Goal: Task Accomplishment & Management: Use online tool/utility

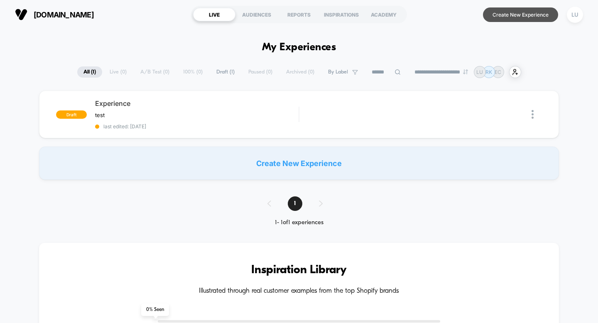
click at [519, 15] on button "Create New Experience" at bounding box center [520, 14] width 75 height 15
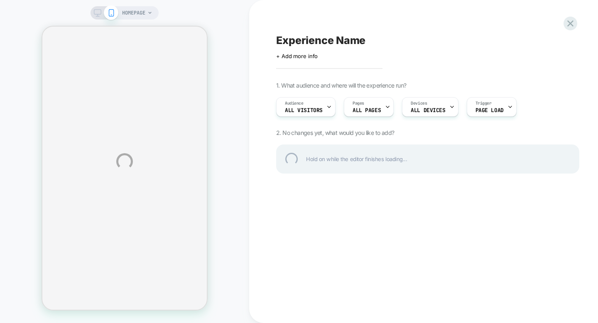
click at [294, 53] on div "HOMEPAGE Experience Name Click to edit experience details + Add more info 1. Wh…" at bounding box center [299, 161] width 598 height 323
click at [305, 41] on div "Experience Name" at bounding box center [427, 40] width 303 height 12
type textarea "*"
type textarea "*******"
click at [344, 41] on div "*******" at bounding box center [427, 40] width 303 height 12
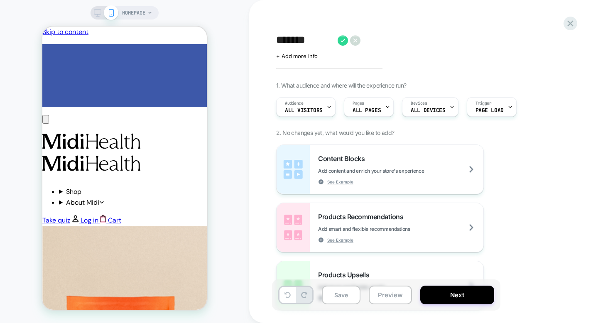
click at [373, 108] on span "ALL PAGES" at bounding box center [366, 110] width 28 height 6
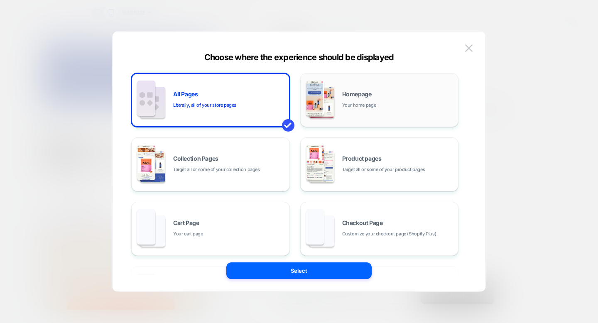
click at [0, 0] on div "Homepage Your home page" at bounding box center [0, 0] width 0 height 0
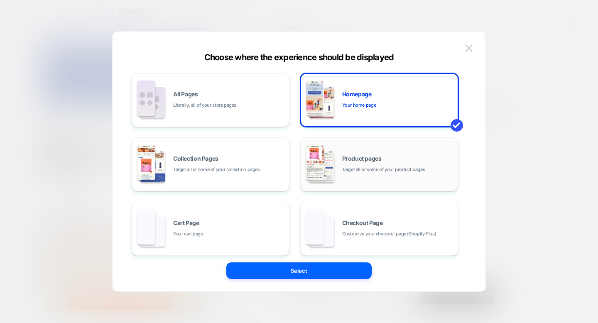
click at [0, 0] on div "Product pages Target all or some of your product pages" at bounding box center [0, 0] width 0 height 0
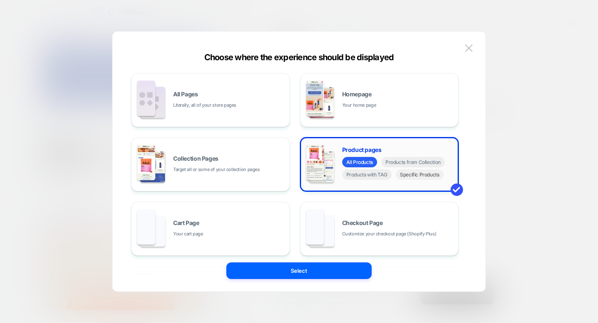
click at [419, 176] on span "Specific Products" at bounding box center [419, 174] width 48 height 10
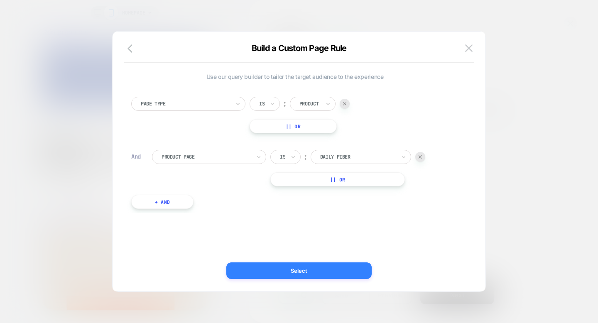
click at [318, 268] on button "Select" at bounding box center [298, 270] width 145 height 17
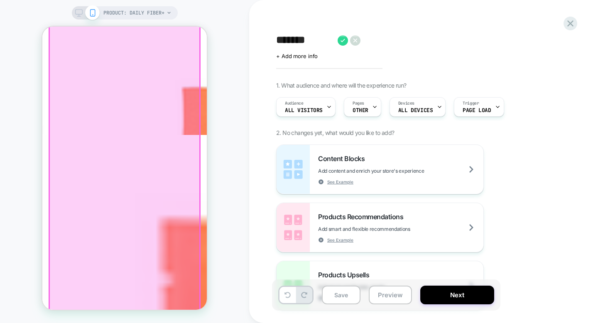
scroll to position [322, 0]
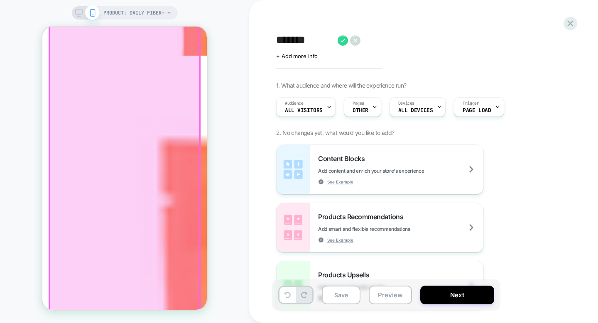
click at [145, 149] on div at bounding box center [124, 261] width 150 height 686
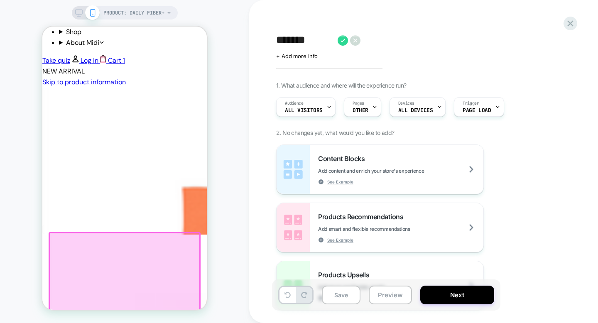
scroll to position [149, 0]
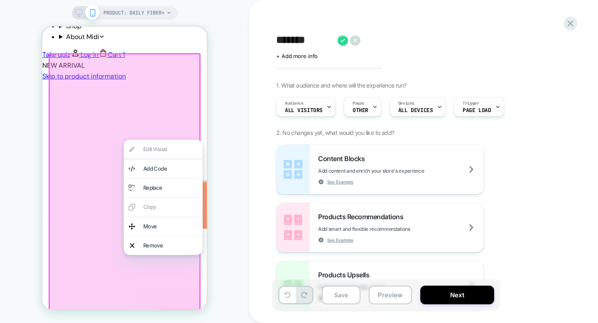
click at [225, 189] on div "PRODUCT: Daily Fiber+ PRODUCT: Daily Fiber+" at bounding box center [124, 161] width 249 height 306
click at [42, 139] on div at bounding box center [124, 168] width 166 height 285
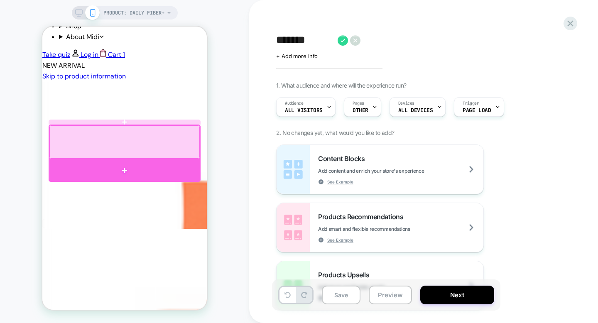
click at [121, 161] on div at bounding box center [125, 170] width 152 height 22
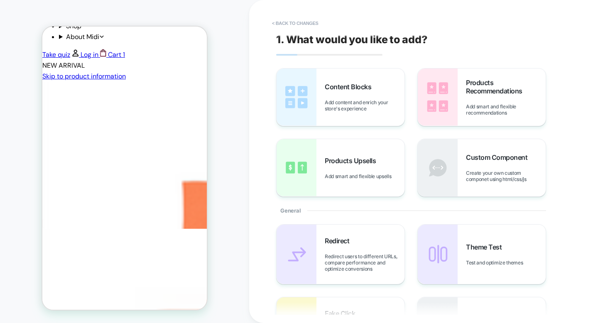
scroll to position [154, 0]
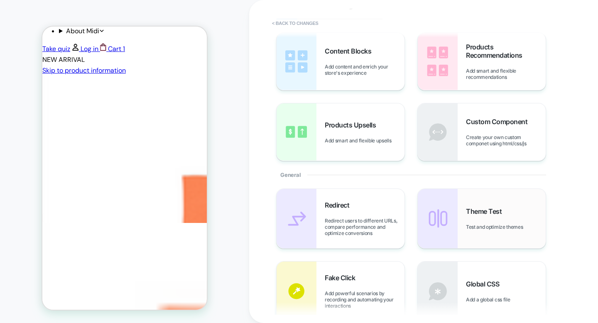
scroll to position [34, 0]
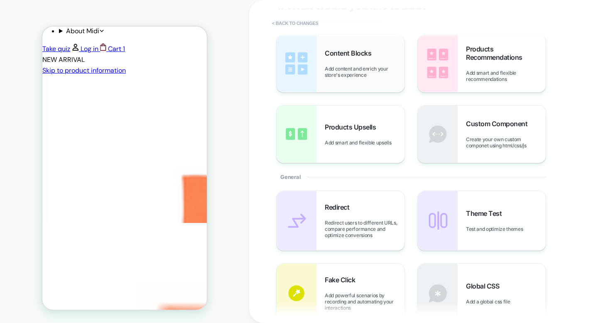
click at [359, 72] on span "Add content and enrich your store's experience" at bounding box center [365, 72] width 80 height 12
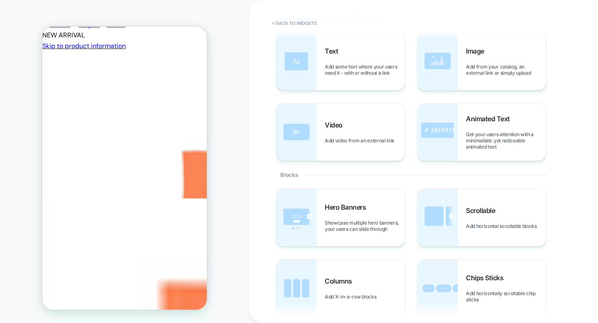
scroll to position [0, 0]
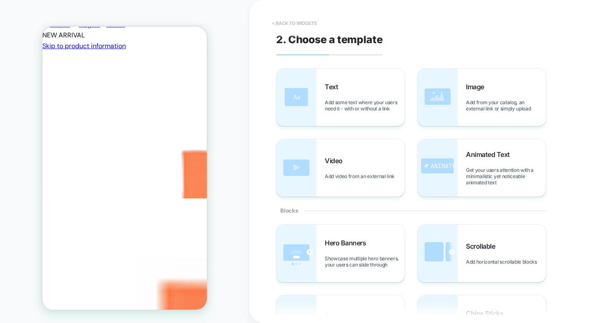
click at [300, 22] on button "< Back to widgets" at bounding box center [294, 23] width 53 height 13
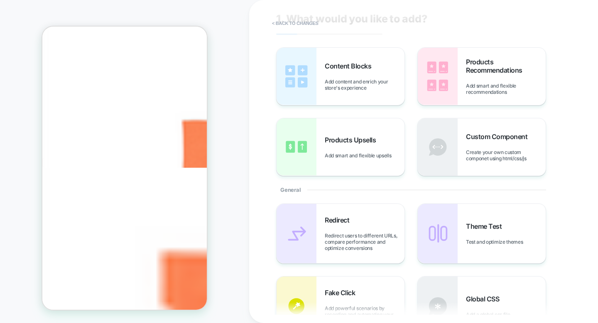
scroll to position [215, 0]
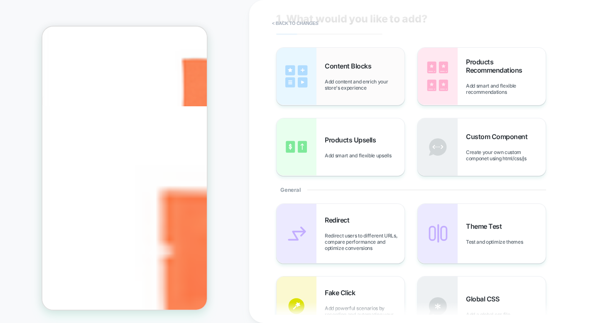
scroll to position [0, 0]
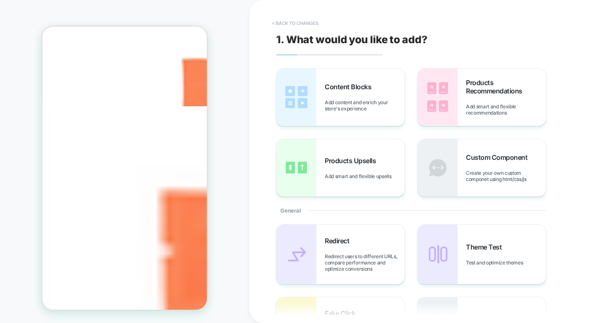
click at [299, 21] on button "< Back to changes" at bounding box center [295, 23] width 55 height 13
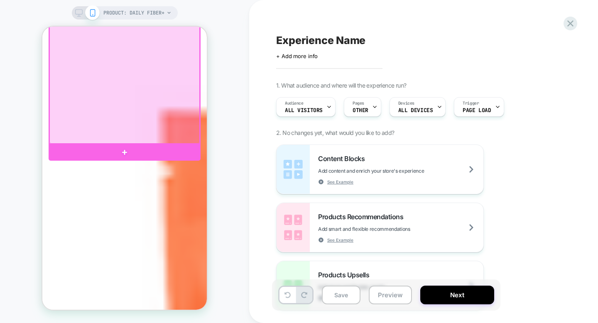
scroll to position [366, 0]
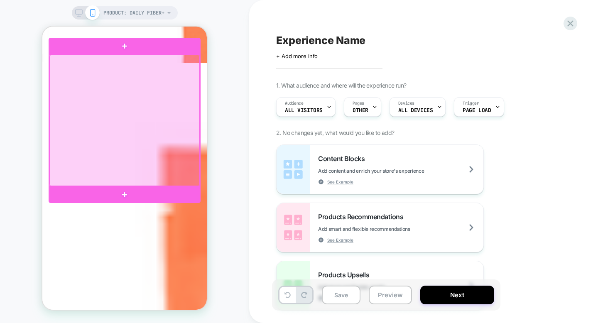
scroll to position [312, 0]
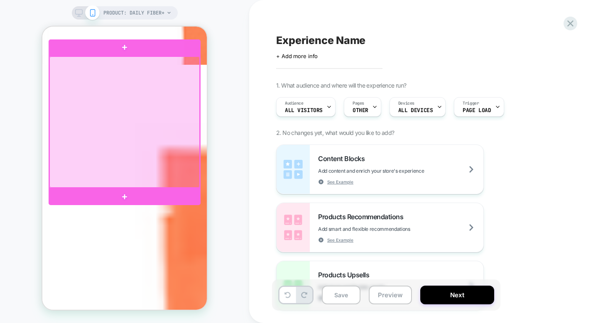
click at [153, 133] on div at bounding box center [124, 121] width 150 height 131
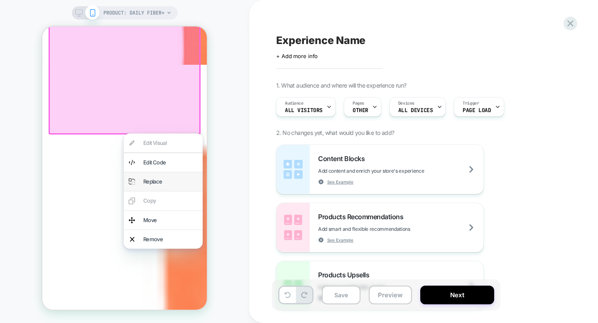
click at [165, 179] on div "Replace" at bounding box center [170, 181] width 54 height 9
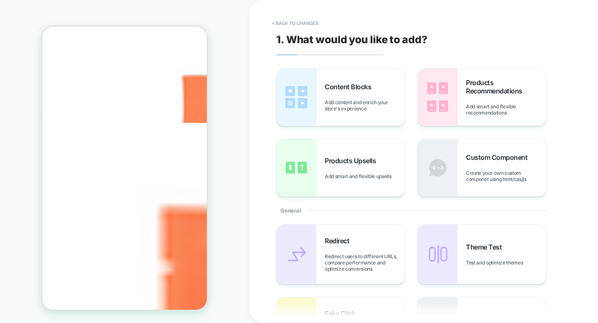
scroll to position [245, 0]
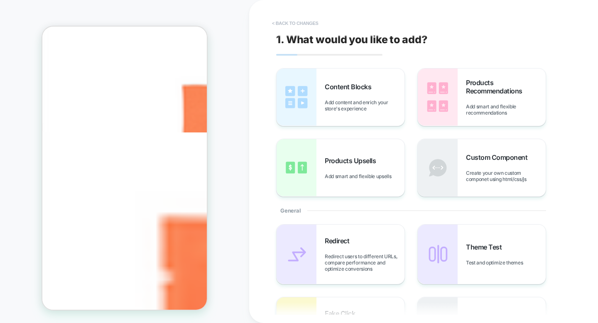
click at [296, 24] on button "< Back to changes" at bounding box center [295, 23] width 55 height 13
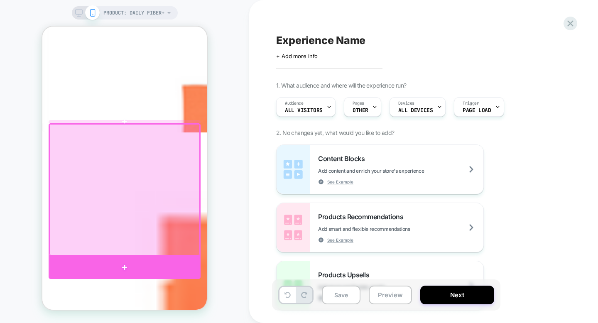
click at [132, 259] on div at bounding box center [125, 267] width 152 height 23
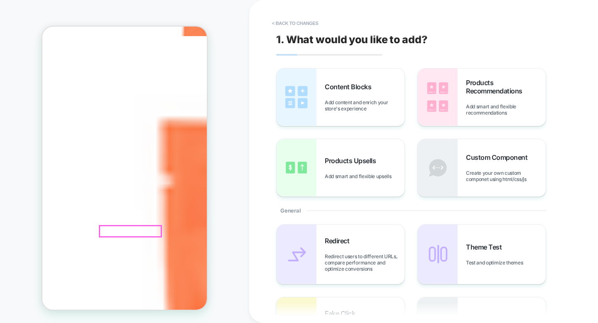
scroll to position [343, 0]
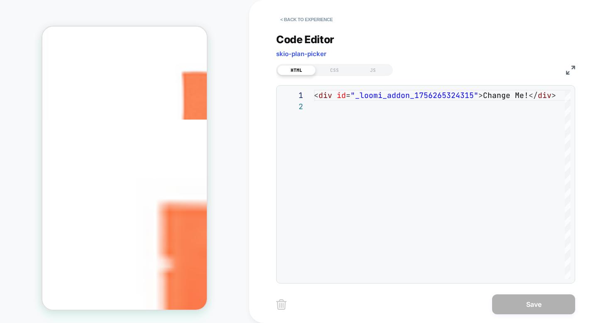
scroll to position [259, 0]
click at [0, 0] on img at bounding box center [0, 0] width 0 height 0
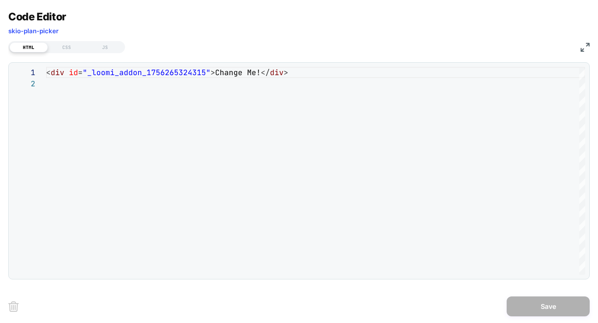
click at [592, 45] on div "**********" at bounding box center [299, 161] width 598 height 323
click at [0, 0] on img at bounding box center [0, 0] width 0 height 0
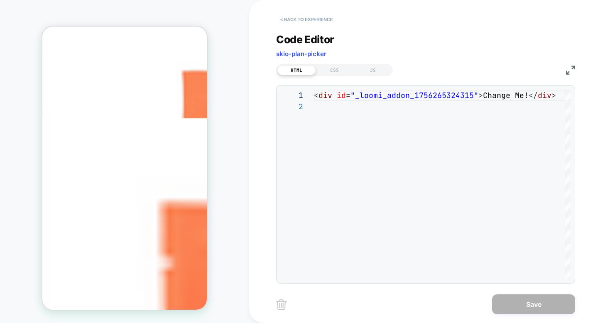
click at [0, 0] on button "< Back to experience" at bounding box center [0, 0] width 0 height 0
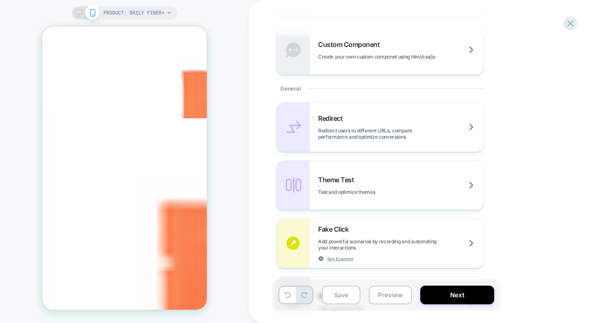
scroll to position [0, 0]
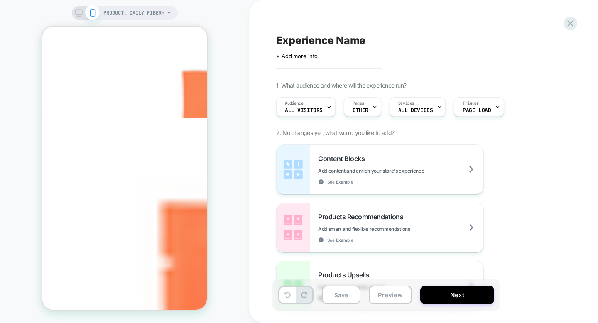
click at [577, 27] on div "Experience Name Click to edit experience details + Add more info 1. What audien…" at bounding box center [427, 161] width 311 height 306
click at [576, 26] on div "Experience Name Click to edit experience details + Add more info 1. What audien…" at bounding box center [427, 161] width 311 height 306
click at [574, 24] on icon at bounding box center [569, 23] width 11 height 11
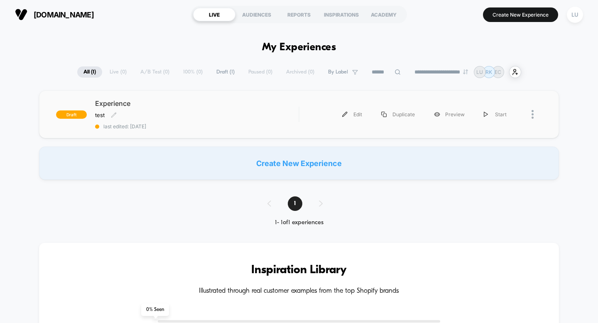
click at [239, 123] on span "last edited: [DATE]" at bounding box center [197, 126] width 204 height 6
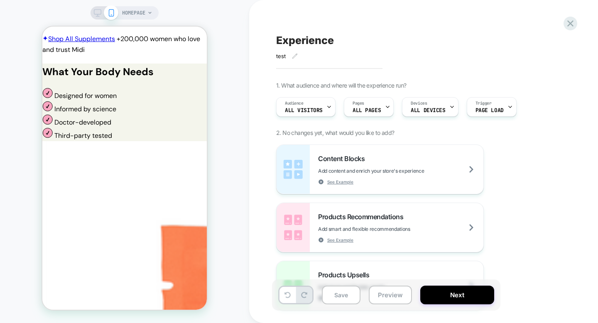
scroll to position [519, 0]
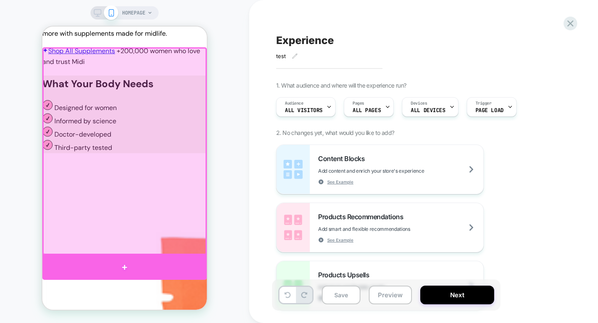
click at [124, 258] on div at bounding box center [124, 267] width 164 height 25
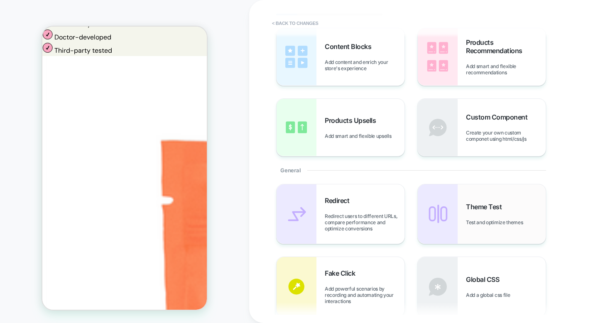
scroll to position [42, 0]
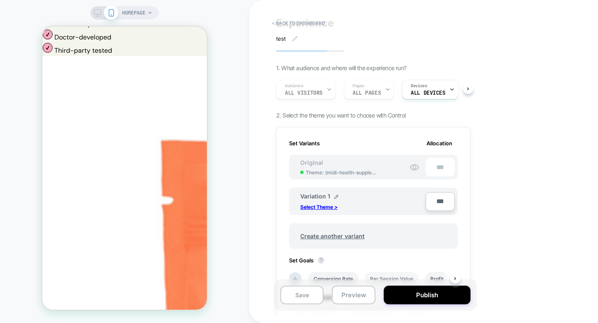
scroll to position [0, 0]
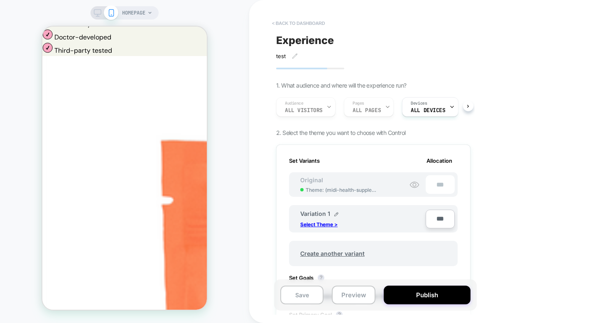
click at [310, 24] on button "< back to dashboard" at bounding box center [298, 23] width 61 height 13
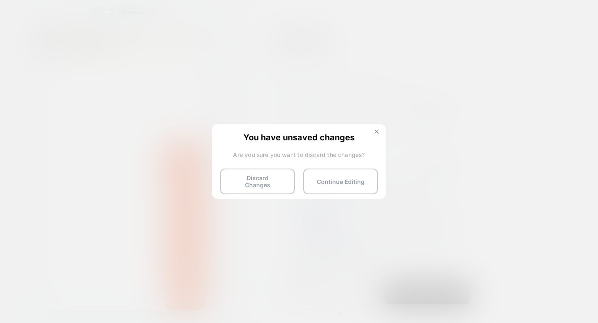
click at [372, 132] on button at bounding box center [376, 132] width 9 height 7
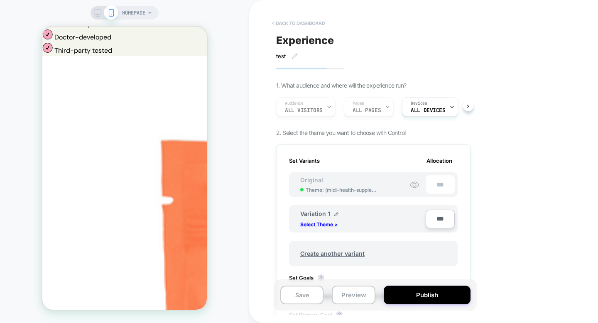
click at [299, 19] on button "< back to dashboard" at bounding box center [298, 23] width 61 height 13
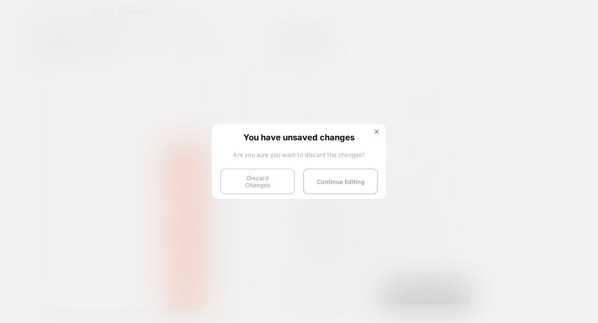
click at [271, 175] on button "Discard Changes" at bounding box center [257, 181] width 75 height 26
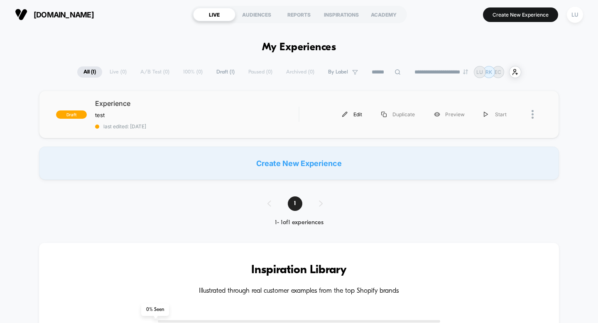
click at [356, 118] on div "Edit" at bounding box center [351, 114] width 39 height 19
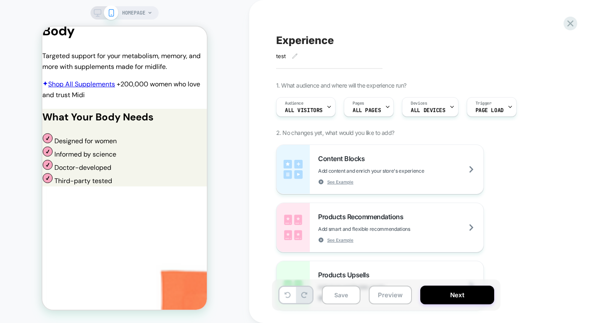
scroll to position [486, 0]
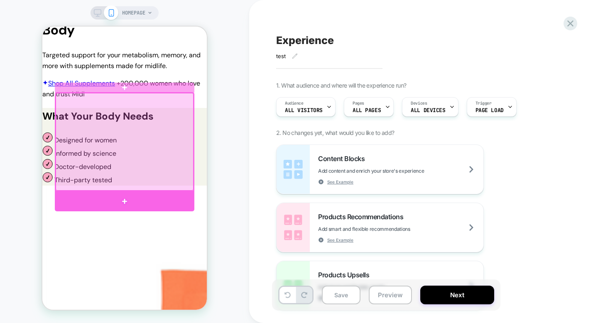
click at [141, 195] on div at bounding box center [124, 201] width 139 height 20
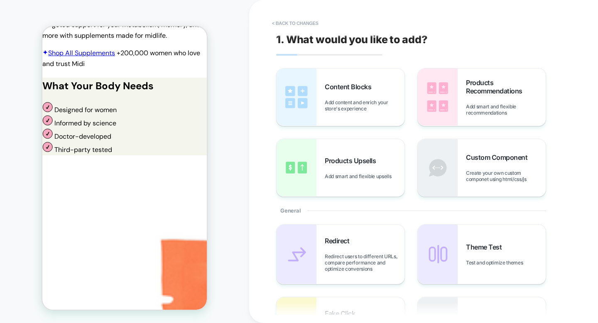
scroll to position [520, 0]
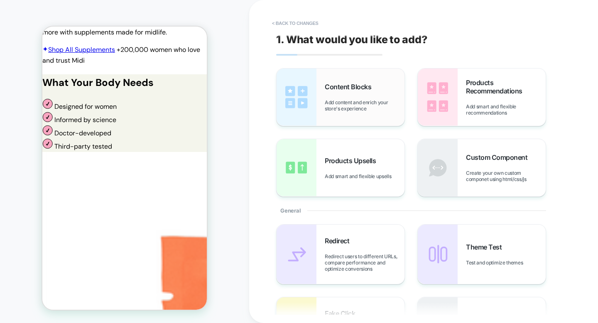
click at [312, 103] on img at bounding box center [296, 96] width 40 height 57
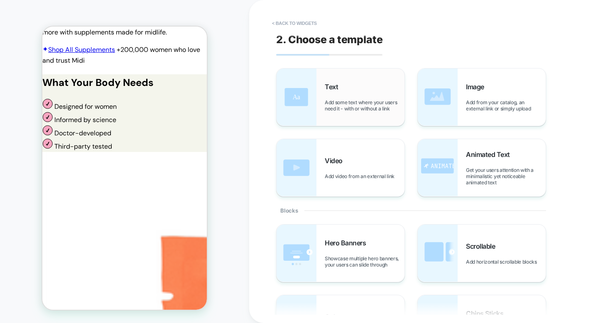
click at [338, 98] on div "Text Add some text where your users need it - with or without a link" at bounding box center [365, 97] width 80 height 29
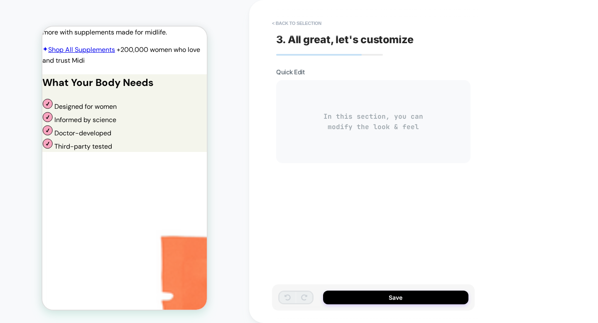
scroll to position [533, 0]
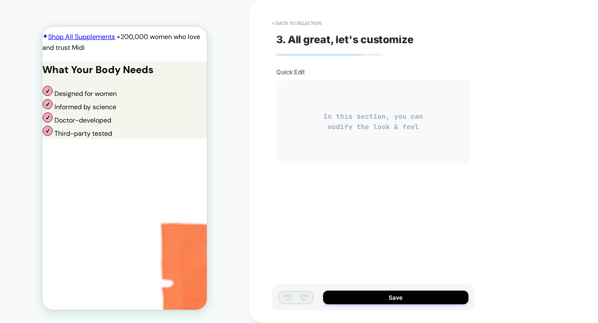
click at [353, 122] on div "In this section, you can modify the look & feel" at bounding box center [373, 121] width 194 height 83
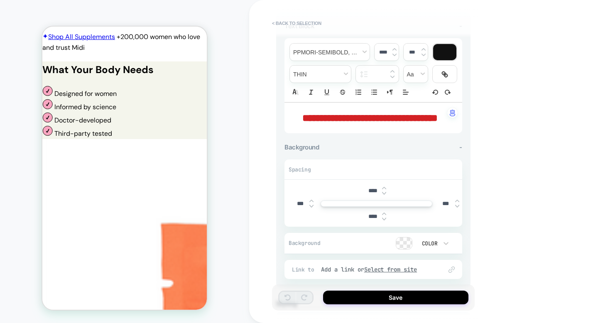
scroll to position [72, 0]
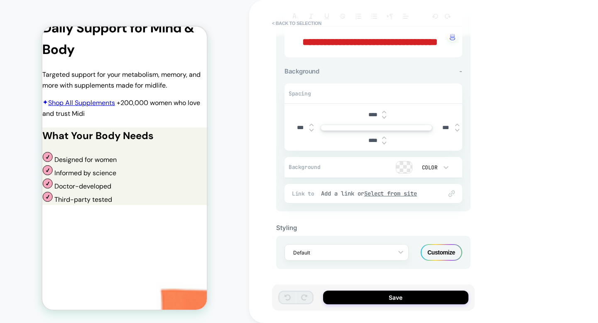
scroll to position [0, 0]
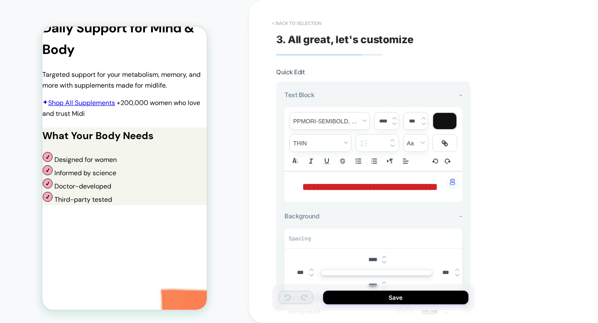
click at [301, 29] on button "< Back to selection" at bounding box center [297, 23] width 58 height 13
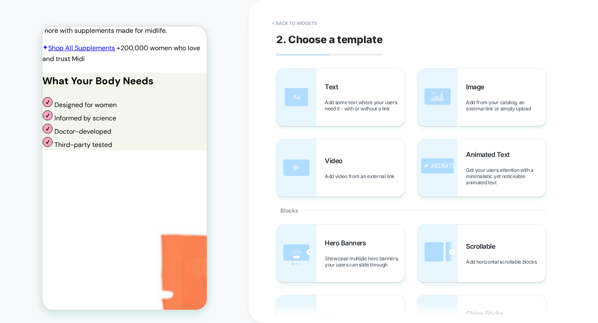
scroll to position [545, 0]
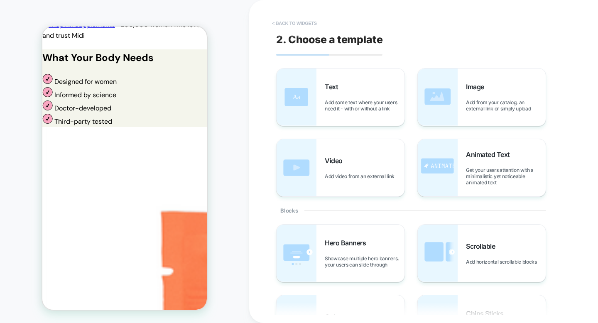
click at [294, 22] on button "< Back to widgets" at bounding box center [294, 23] width 53 height 13
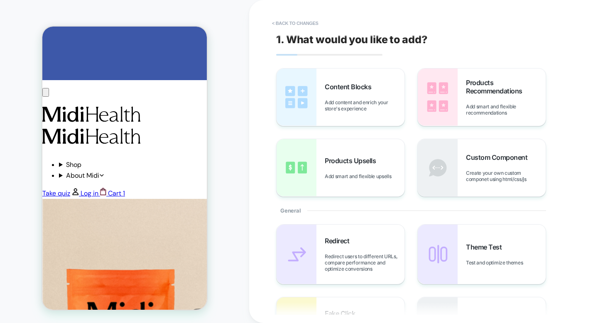
scroll to position [0, 0]
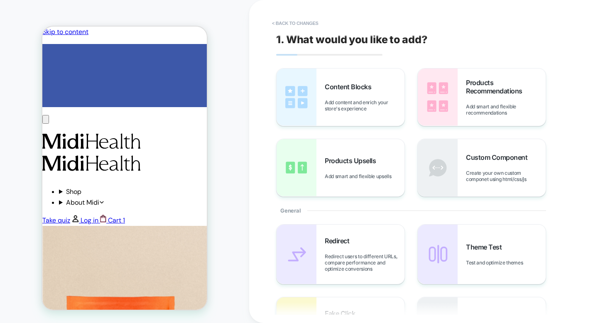
click at [307, 21] on button "< Back to changes" at bounding box center [295, 23] width 55 height 13
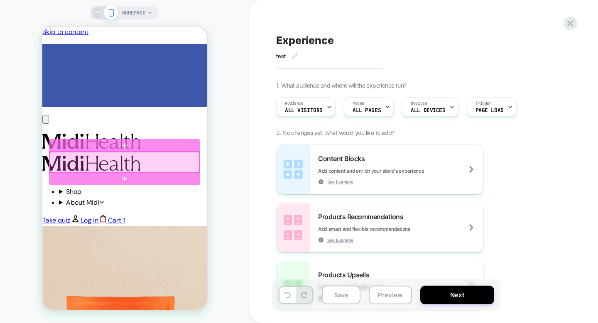
click at [200, 153] on div at bounding box center [124, 162] width 151 height 22
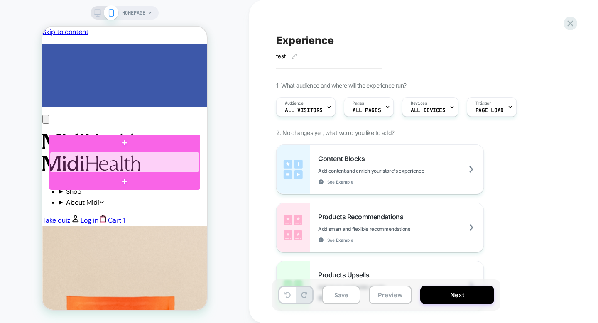
click at [127, 161] on div at bounding box center [124, 162] width 149 height 20
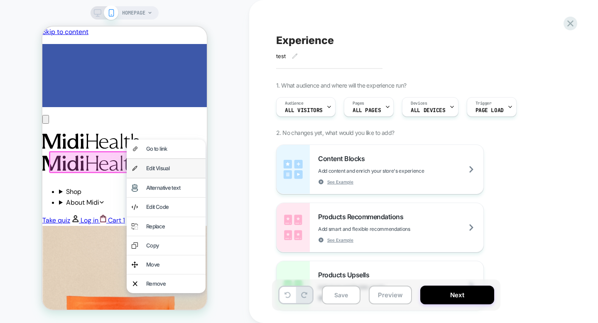
click at [169, 164] on div "Edit Visual" at bounding box center [173, 168] width 54 height 9
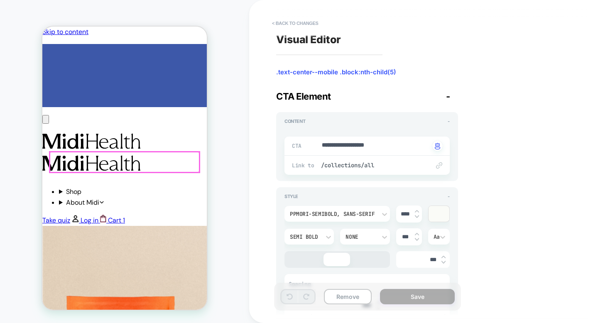
type textarea "*"
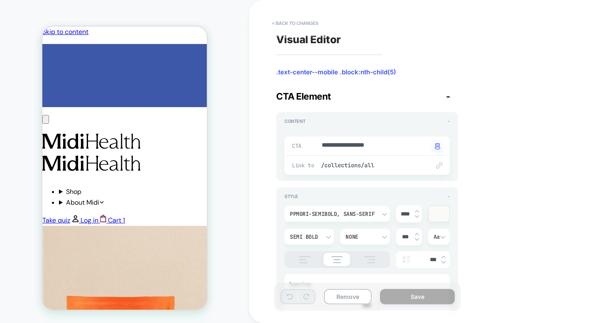
click at [304, 24] on button "< Back to changes" at bounding box center [295, 23] width 55 height 13
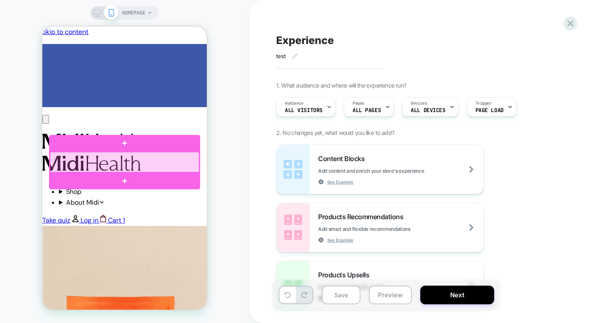
click at [158, 163] on div at bounding box center [124, 162] width 149 height 20
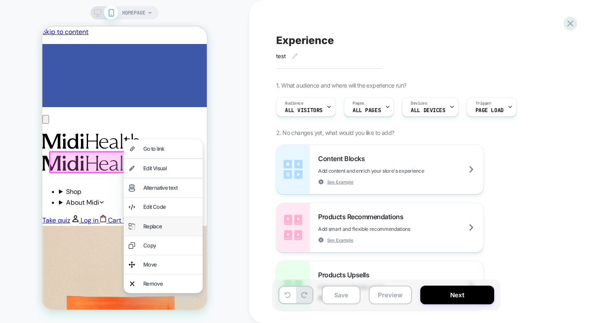
click at [161, 223] on div "Replace" at bounding box center [170, 226] width 54 height 9
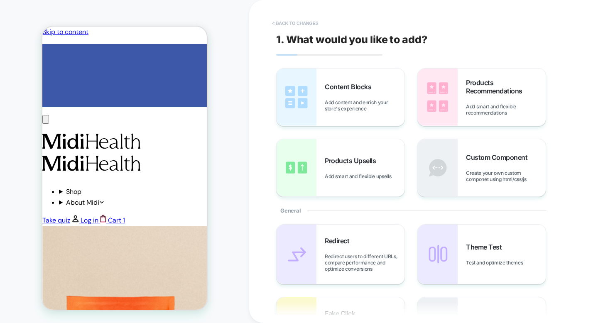
click at [301, 24] on button "< Back to changes" at bounding box center [295, 23] width 55 height 13
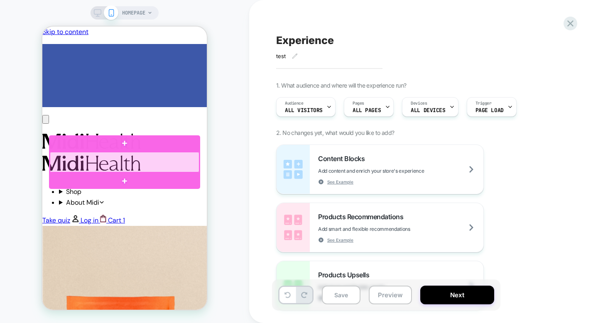
click at [141, 161] on div at bounding box center [124, 162] width 149 height 20
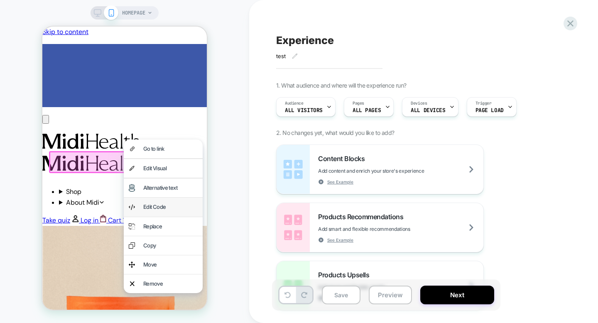
click at [169, 207] on div "Edit Code" at bounding box center [170, 207] width 54 height 9
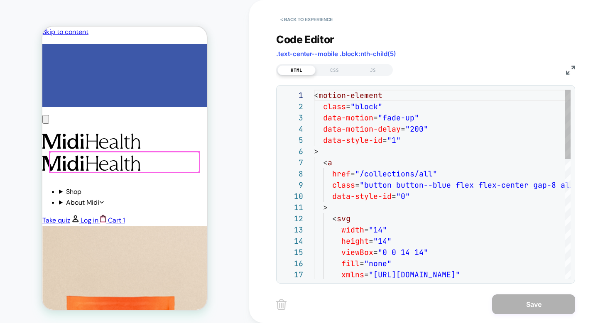
scroll to position [112, 0]
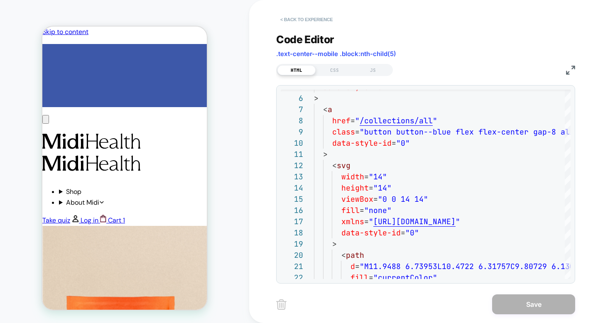
click at [310, 18] on button "< Back to experience" at bounding box center [306, 19] width 61 height 13
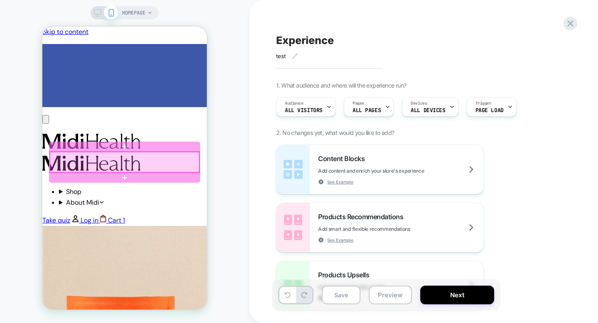
click at [138, 161] on div at bounding box center [124, 162] width 149 height 20
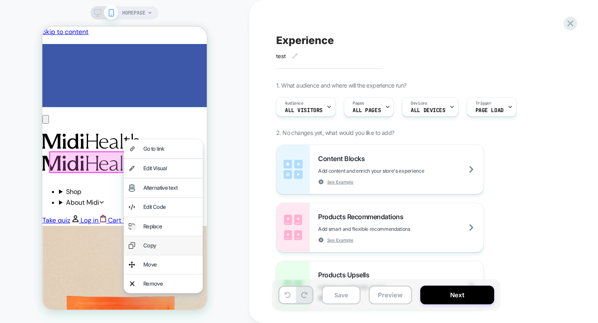
click at [157, 241] on div "Copy" at bounding box center [170, 245] width 54 height 9
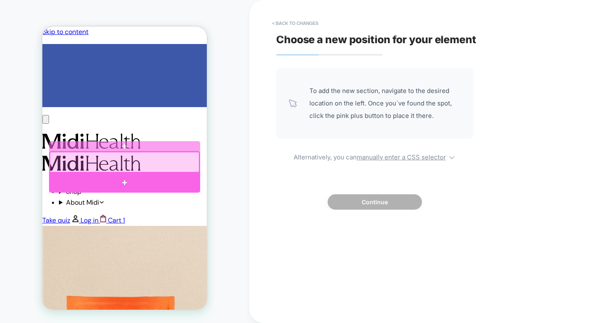
click at [127, 180] on div at bounding box center [124, 183] width 151 height 20
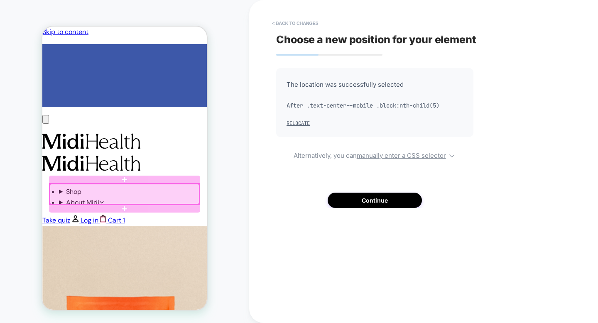
click at [151, 196] on div at bounding box center [124, 194] width 149 height 20
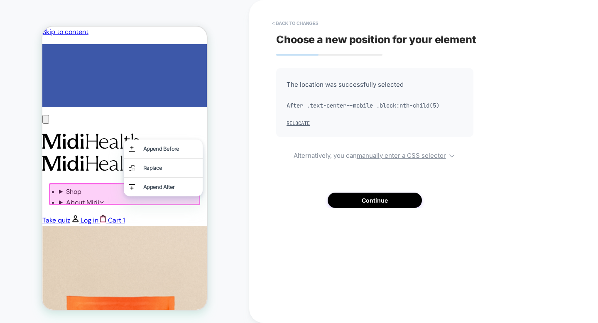
click at [110, 197] on div at bounding box center [124, 194] width 151 height 22
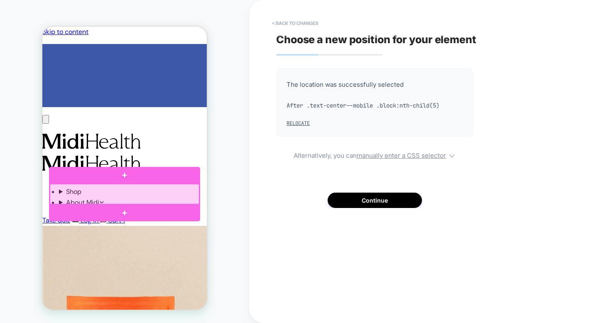
click at [105, 193] on div at bounding box center [124, 194] width 149 height 20
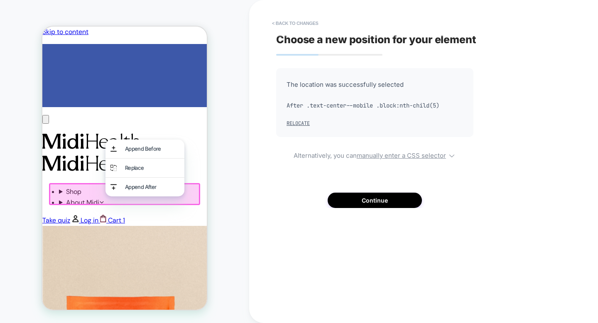
click at [98, 193] on div at bounding box center [124, 194] width 151 height 22
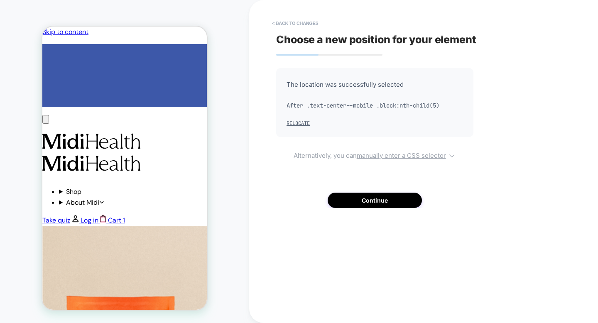
click at [397, 155] on u "manually enter a CSS selector" at bounding box center [400, 155] width 89 height 8
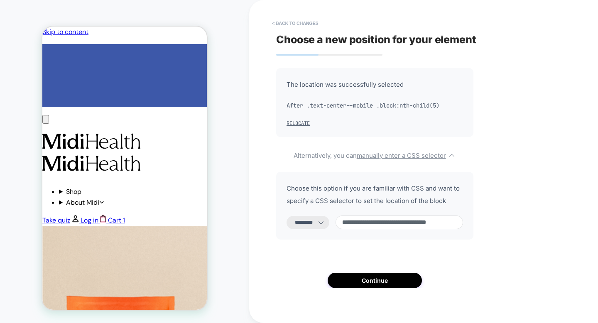
click at [271, 248] on div "**********" at bounding box center [431, 161] width 365 height 323
click at [366, 280] on button "Continue" at bounding box center [374, 280] width 94 height 15
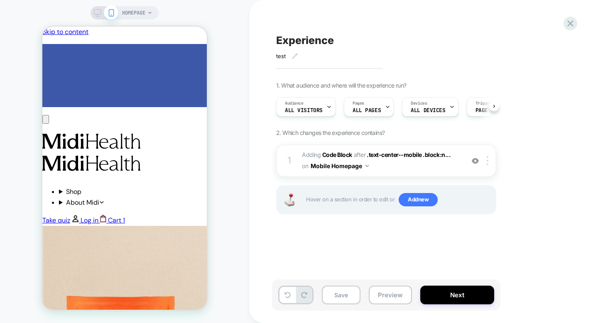
scroll to position [0, 0]
click at [422, 200] on span "Add new" at bounding box center [417, 199] width 39 height 13
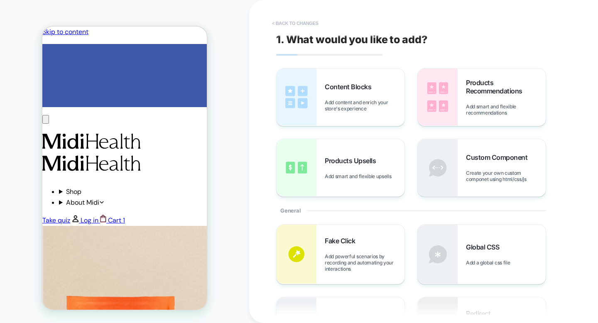
click at [304, 24] on button "< Back to changes" at bounding box center [295, 23] width 55 height 13
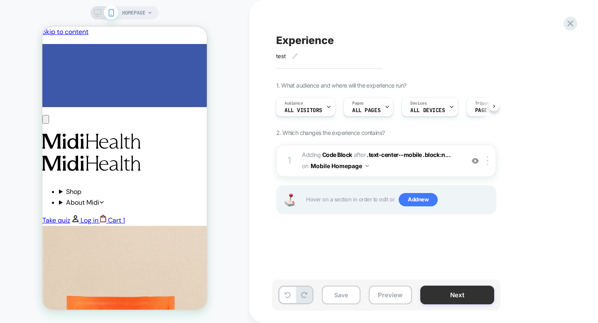
click at [453, 293] on button "Next" at bounding box center [457, 295] width 74 height 19
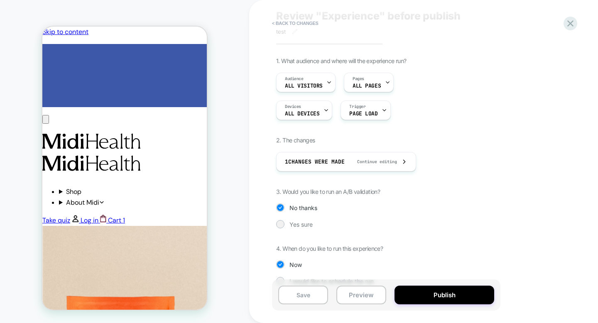
scroll to position [40, 0]
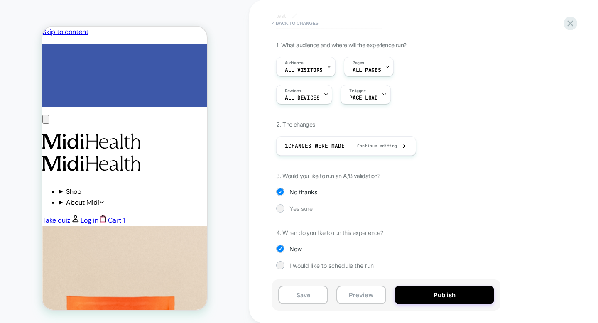
click at [303, 206] on span "Yes sure" at bounding box center [300, 208] width 23 height 7
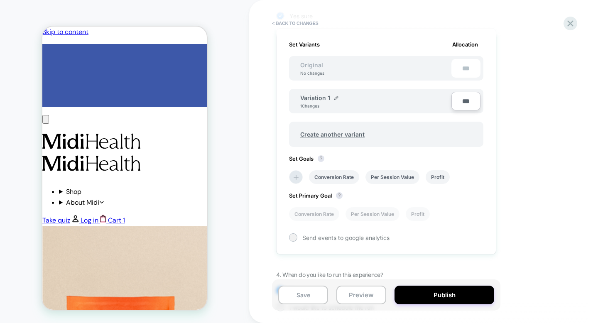
scroll to position [234, 0]
click at [335, 176] on li "Conversion Rate" at bounding box center [334, 176] width 50 height 14
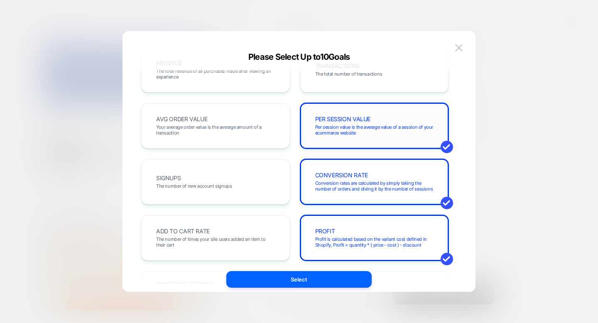
scroll to position [0, 0]
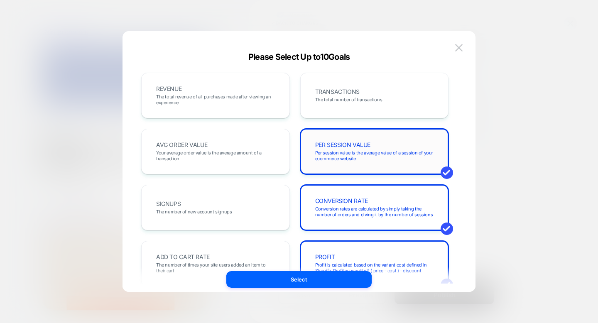
click at [360, 152] on span "Per session value is the average value of a session of your ecommerce website" at bounding box center [374, 156] width 119 height 12
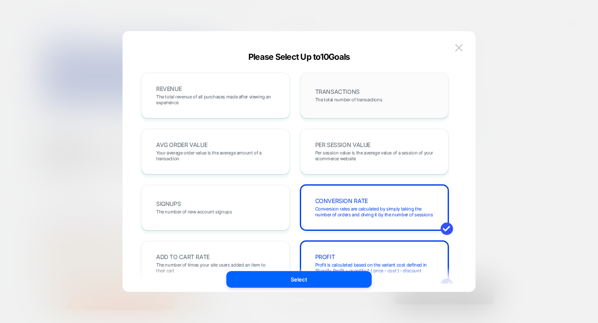
click at [343, 105] on div "TRANSACTIONS The total number of transactions" at bounding box center [374, 95] width 131 height 28
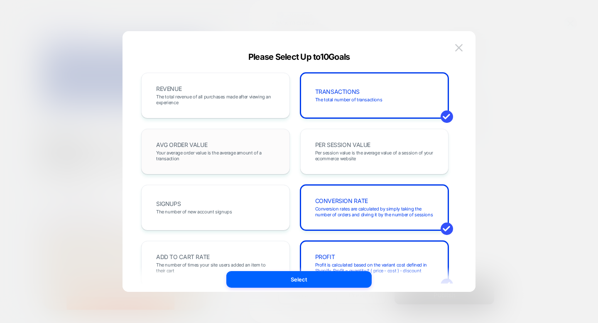
click at [224, 144] on div "AVG ORDER VALUE Your average order value is the average amount of a transaction" at bounding box center [215, 151] width 131 height 28
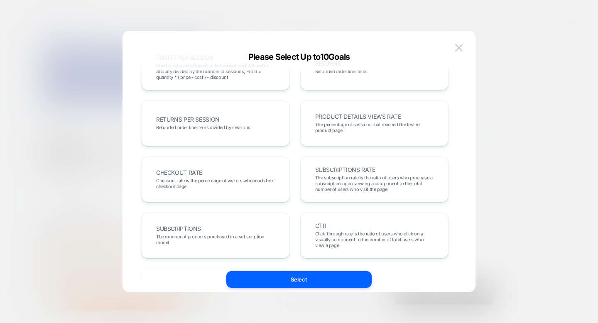
scroll to position [253, 0]
click at [350, 195] on div "SUBSCRIPTIONS RATE The subscription rate is the ratio of users who purchase a s…" at bounding box center [374, 179] width 149 height 46
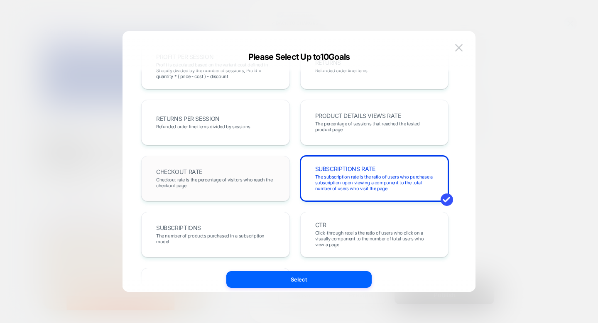
click at [258, 175] on div "CHECKOUT RATE Checkout rate is the percentage of visitors who reach the checkou…" at bounding box center [215, 178] width 131 height 28
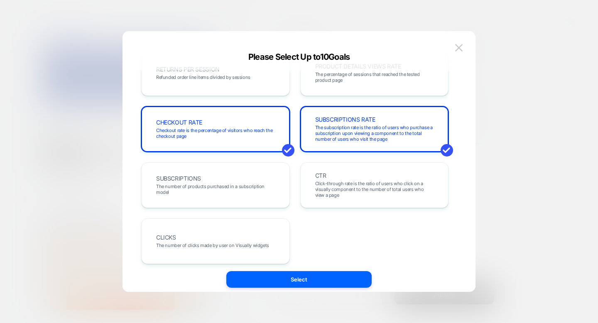
scroll to position [308, 0]
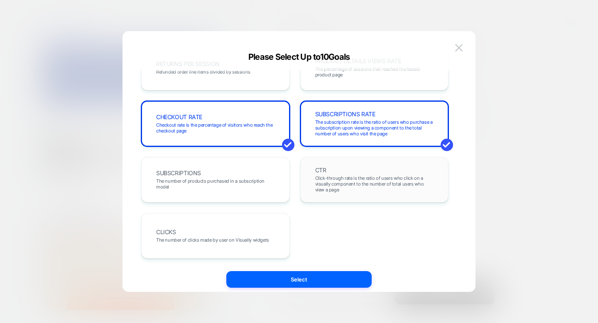
click at [352, 176] on span "Click-through rate is the ratio of users who click on a visually component to t…" at bounding box center [374, 183] width 119 height 17
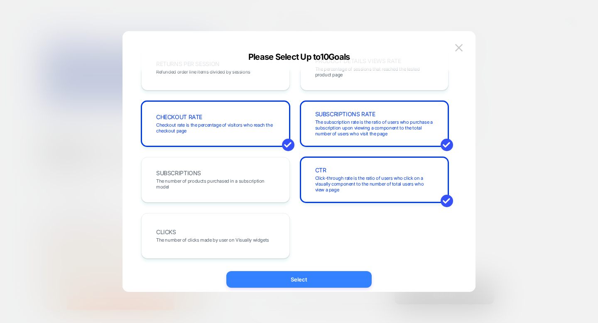
click at [293, 280] on button "Select" at bounding box center [298, 279] width 145 height 17
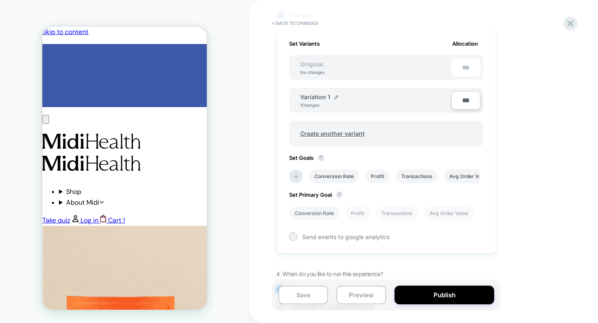
click at [323, 209] on li "Conversion Rate" at bounding box center [314, 213] width 50 height 14
click at [347, 239] on span "Send events to google analytics" at bounding box center [345, 236] width 87 height 7
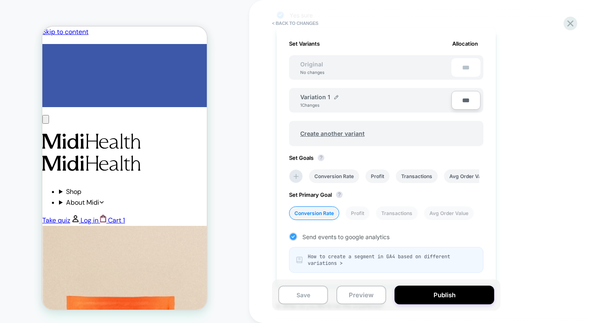
click at [347, 239] on span "Send events to google analytics" at bounding box center [345, 236] width 87 height 7
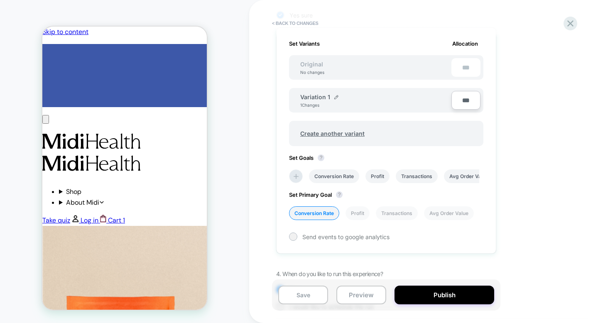
scroll to position [275, 0]
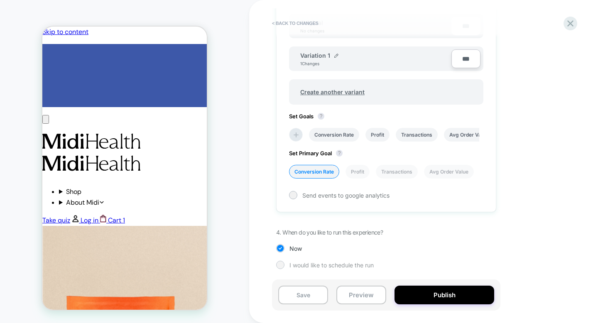
click at [357, 264] on span "I would like to schedule the run" at bounding box center [331, 264] width 84 height 7
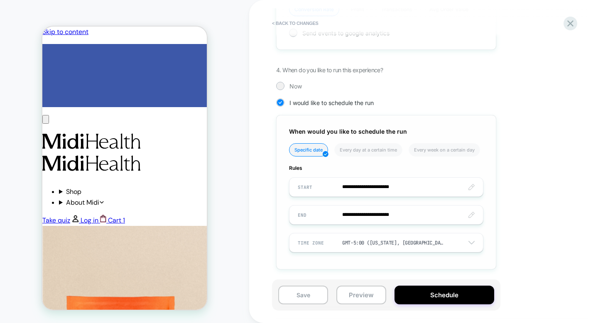
scroll to position [0, 0]
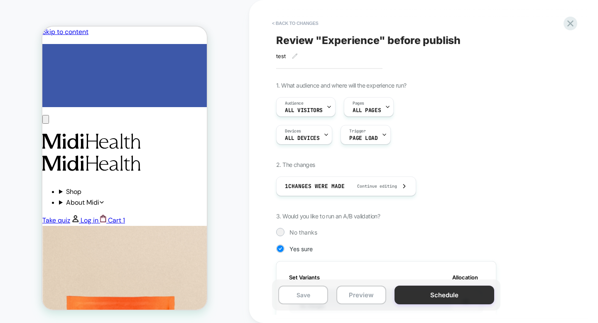
click at [411, 300] on button "Schedule" at bounding box center [444, 295] width 100 height 19
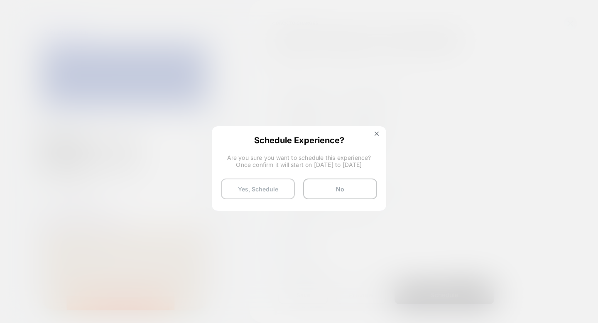
click at [270, 192] on button "Yes, Schedule" at bounding box center [258, 188] width 74 height 21
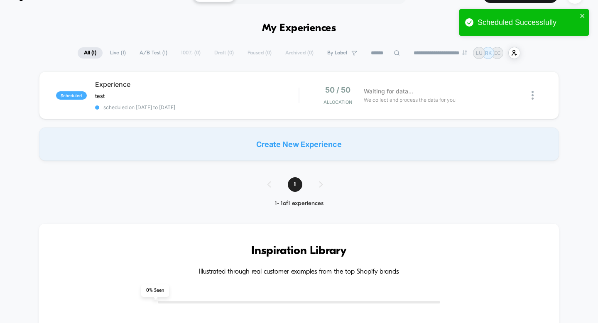
scroll to position [23, 0]
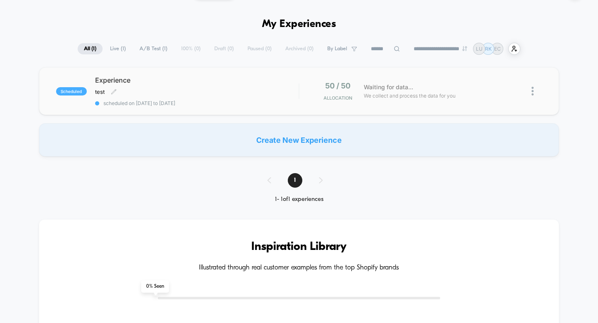
click at [276, 87] on div "Experience test Click to edit experience details test scheduled on [DATE] to [D…" at bounding box center [197, 91] width 204 height 30
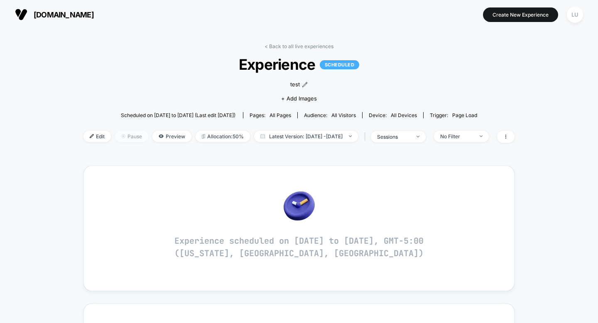
click at [119, 137] on span "Pause" at bounding box center [131, 136] width 33 height 11
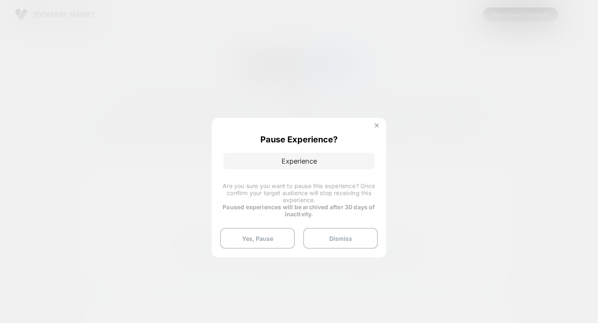
click at [377, 124] on img at bounding box center [376, 125] width 4 height 4
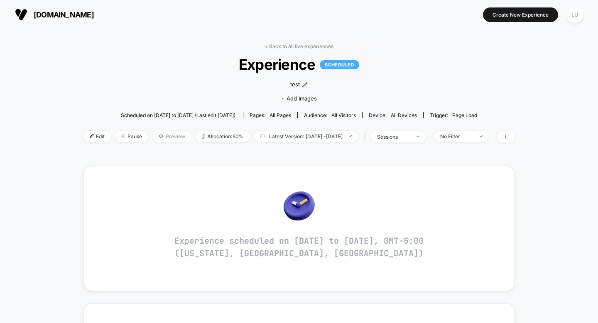
click at [159, 136] on icon at bounding box center [161, 135] width 5 height 3
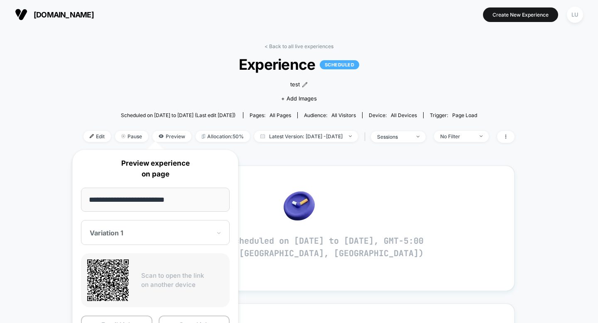
click at [197, 200] on input "**********" at bounding box center [155, 200] width 149 height 24
click at [128, 317] on button "Email Link" at bounding box center [116, 324] width 71 height 19
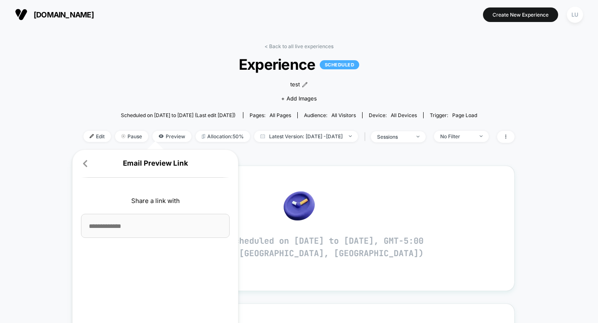
click at [86, 164] on icon at bounding box center [85, 163] width 8 height 8
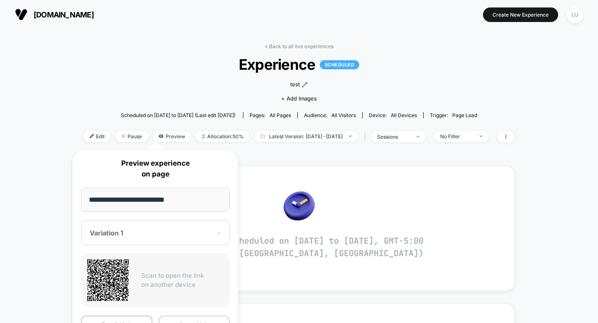
click at [197, 317] on button "Copy Link" at bounding box center [194, 324] width 71 height 19
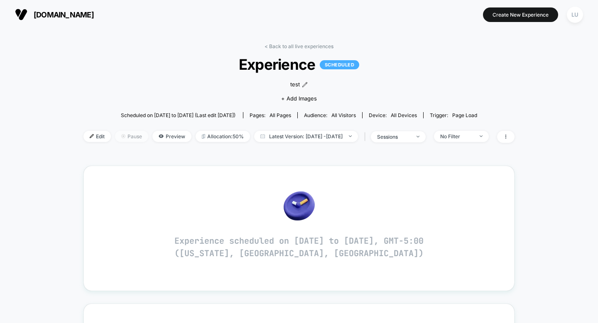
click at [124, 140] on span "Pause" at bounding box center [131, 136] width 33 height 11
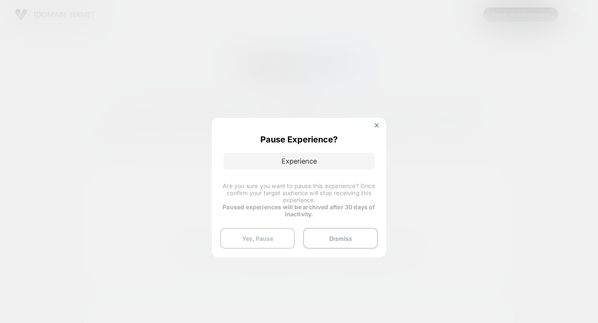
click at [269, 237] on button "Yes, Pause" at bounding box center [257, 238] width 75 height 21
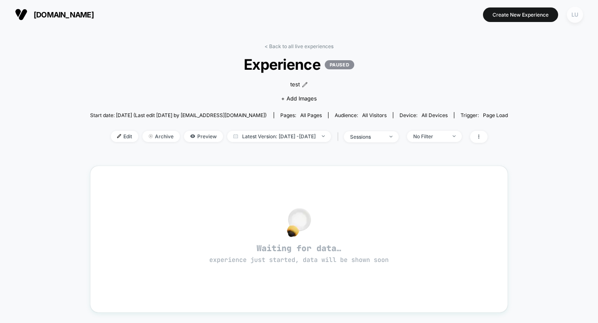
click at [576, 20] on div "LU" at bounding box center [574, 15] width 16 height 16
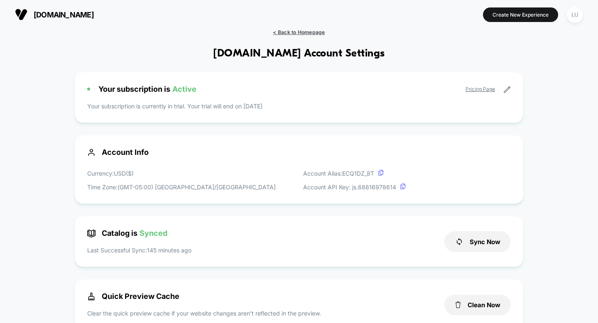
click at [310, 32] on span "< Back to Homepage" at bounding box center [299, 32] width 52 height 6
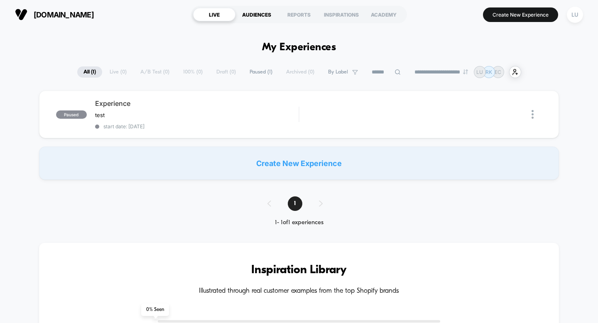
click at [261, 16] on div "AUDIENCES" at bounding box center [256, 14] width 42 height 13
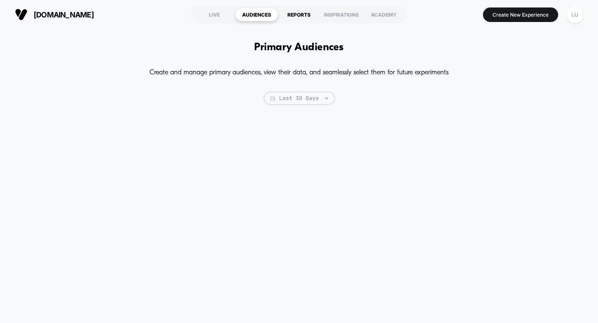
click at [302, 19] on div "REPORTS" at bounding box center [299, 14] width 42 height 13
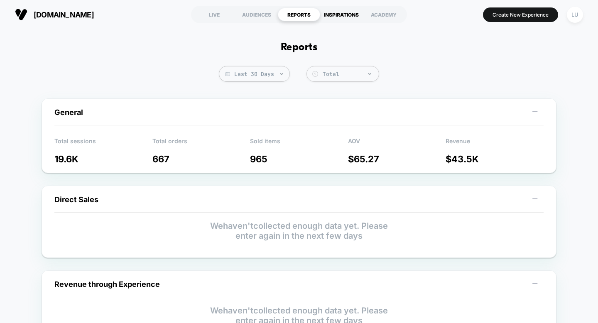
click at [335, 14] on div "INSPIRATIONS" at bounding box center [341, 14] width 42 height 13
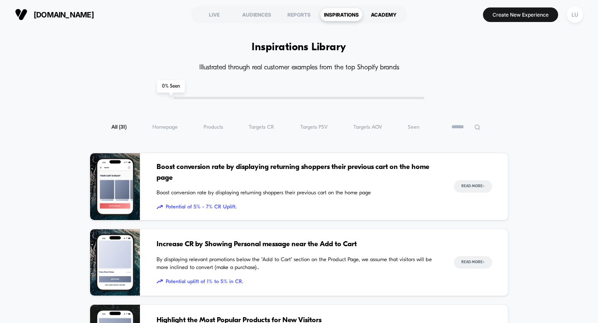
click at [387, 10] on div "ACADEMY" at bounding box center [383, 14] width 42 height 13
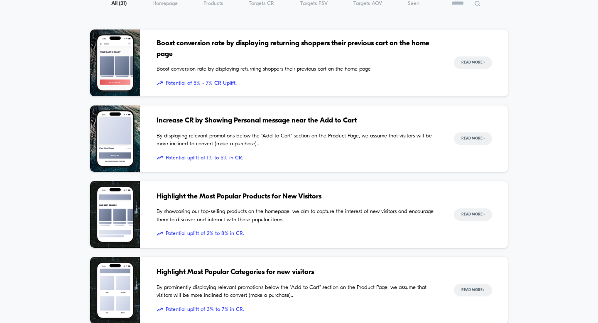
scroll to position [126, 0]
